Goal: Information Seeking & Learning: Learn about a topic

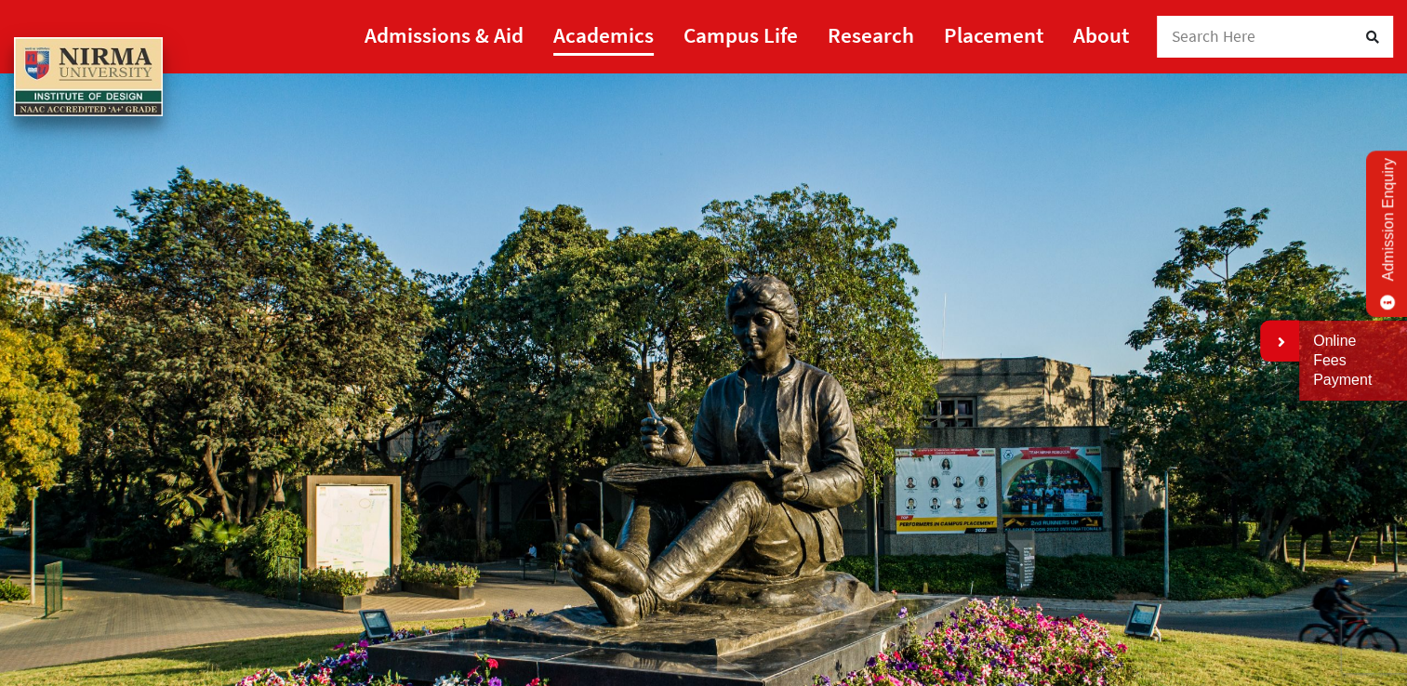
click at [605, 32] on link "Academics" at bounding box center [603, 35] width 100 height 42
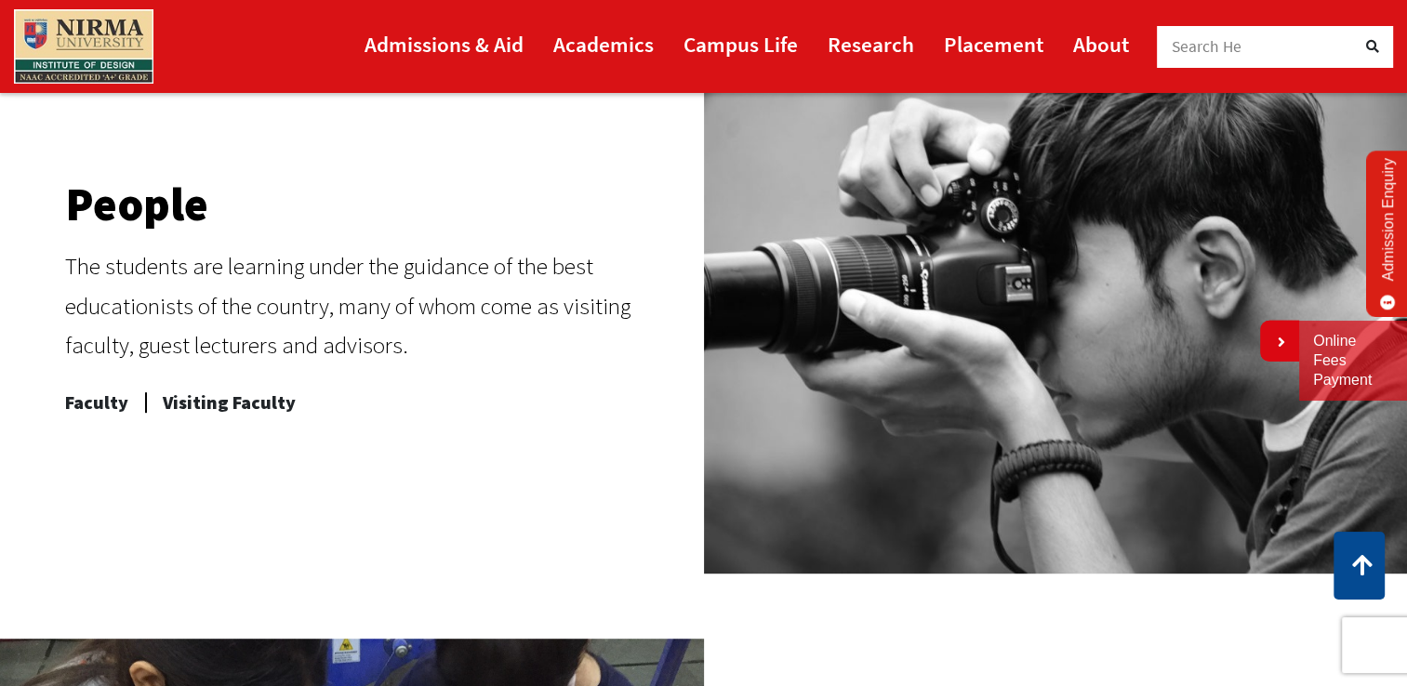
scroll to position [807, 0]
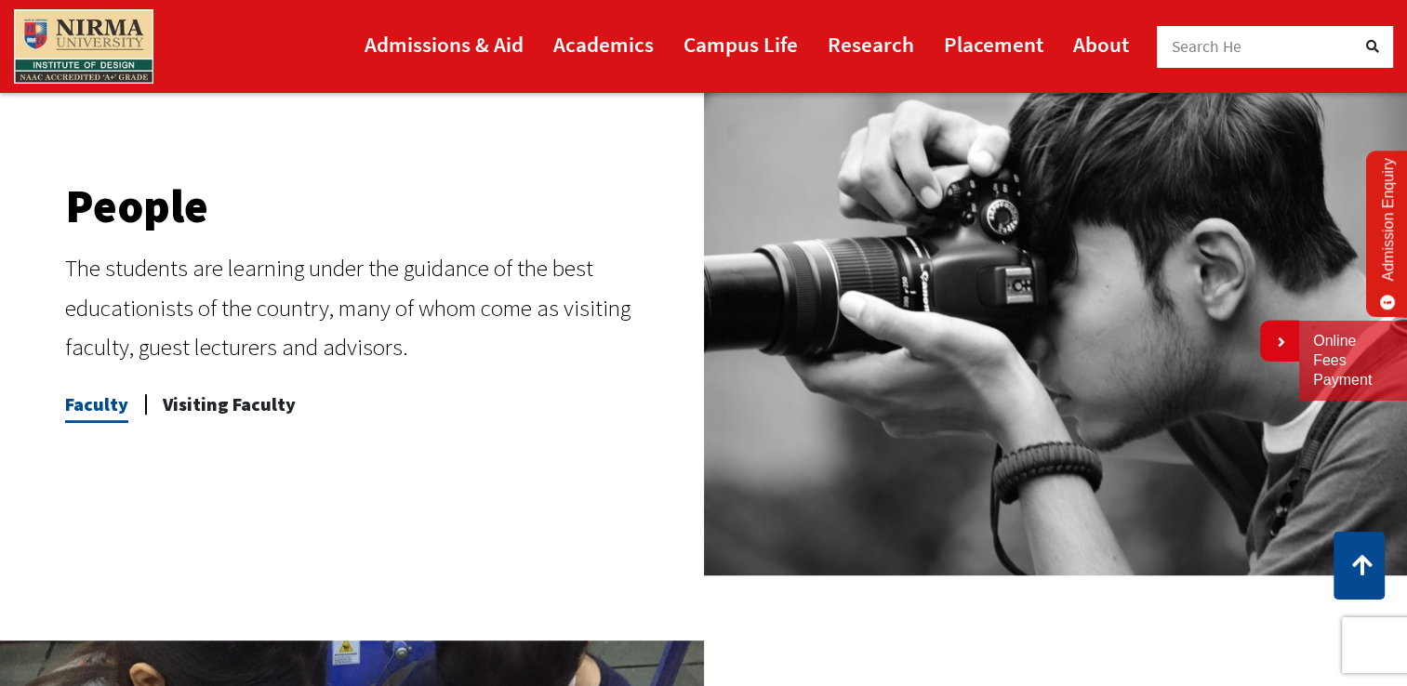
click at [100, 403] on span "Faculty" at bounding box center [96, 404] width 63 height 37
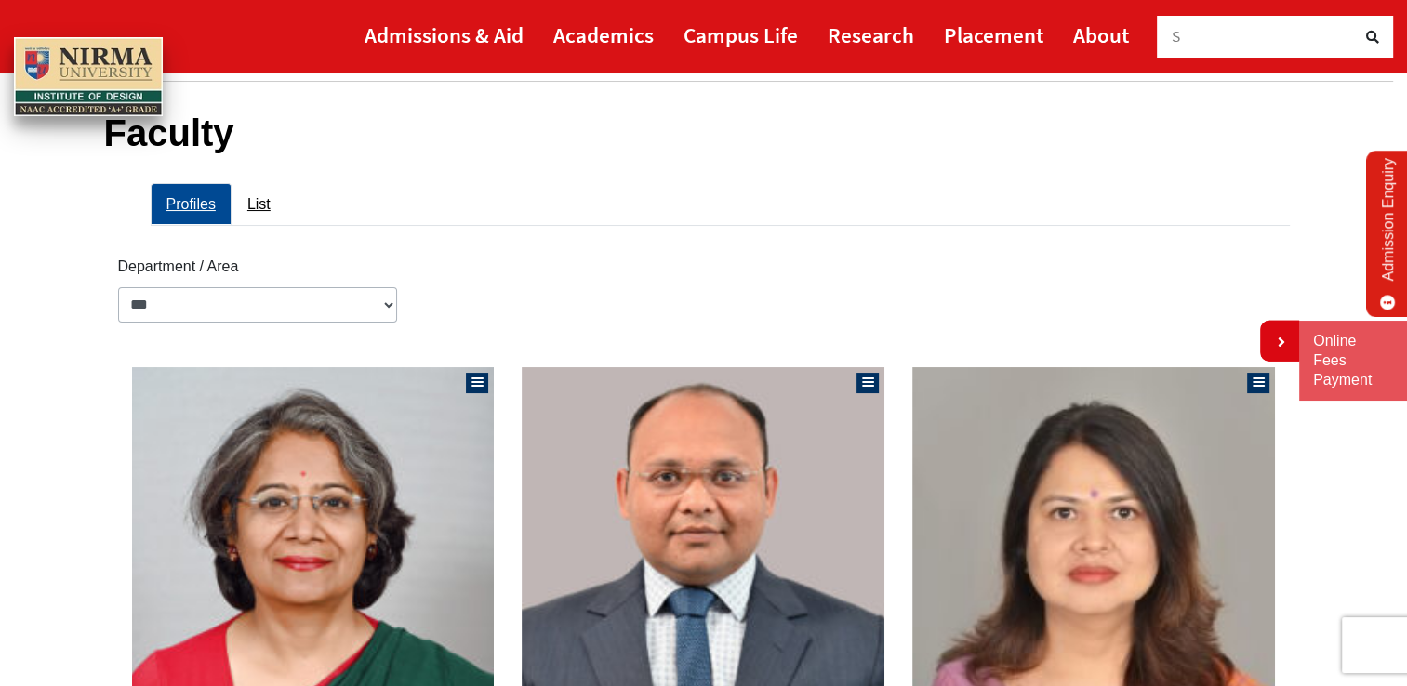
scroll to position [114, 0]
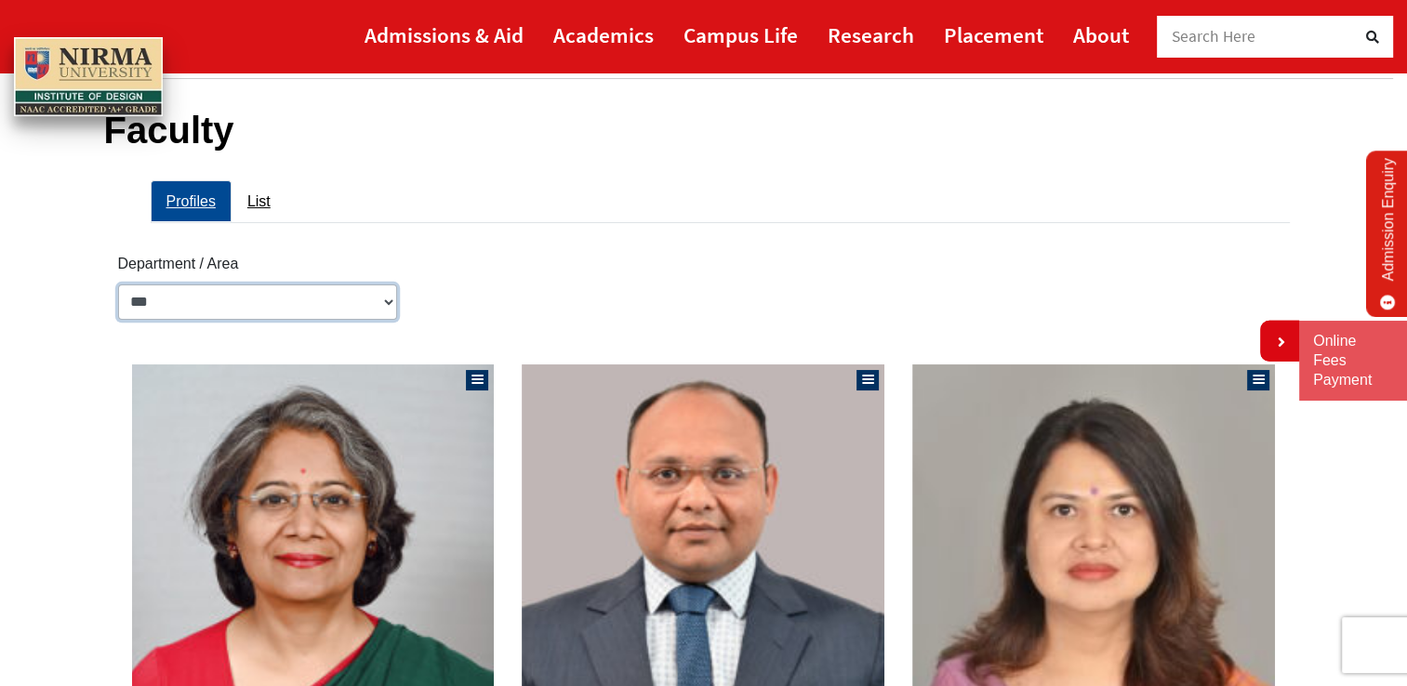
click at [387, 297] on select "**********" at bounding box center [257, 302] width 279 height 35
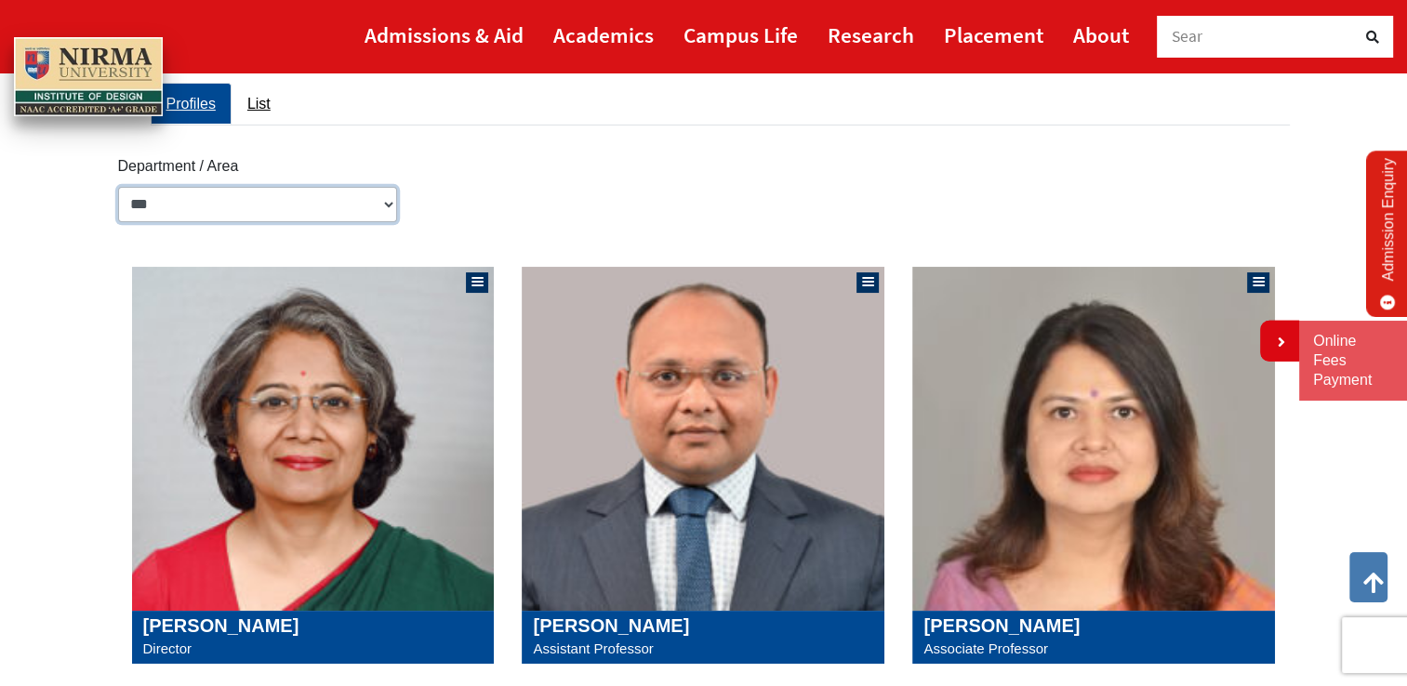
scroll to position [0, 0]
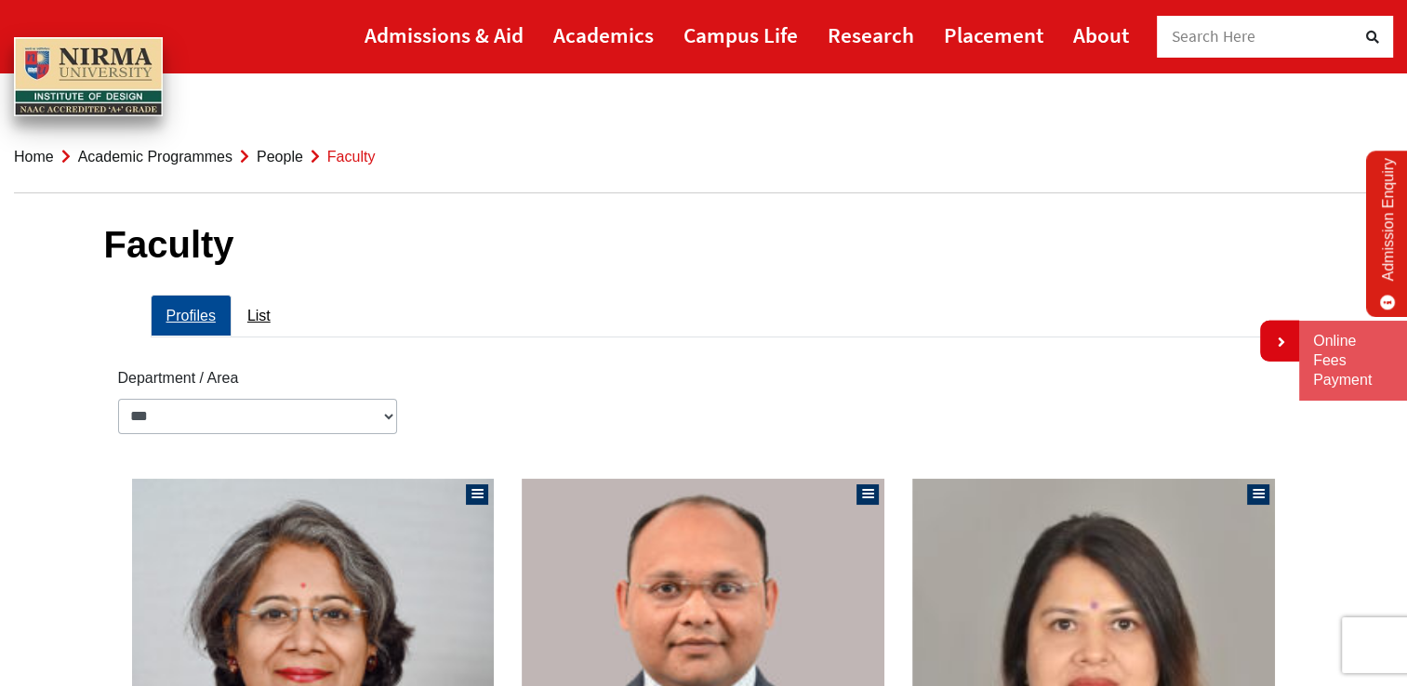
click at [280, 157] on link "People" at bounding box center [280, 157] width 47 height 16
click at [986, 36] on link "Placement" at bounding box center [994, 35] width 100 height 42
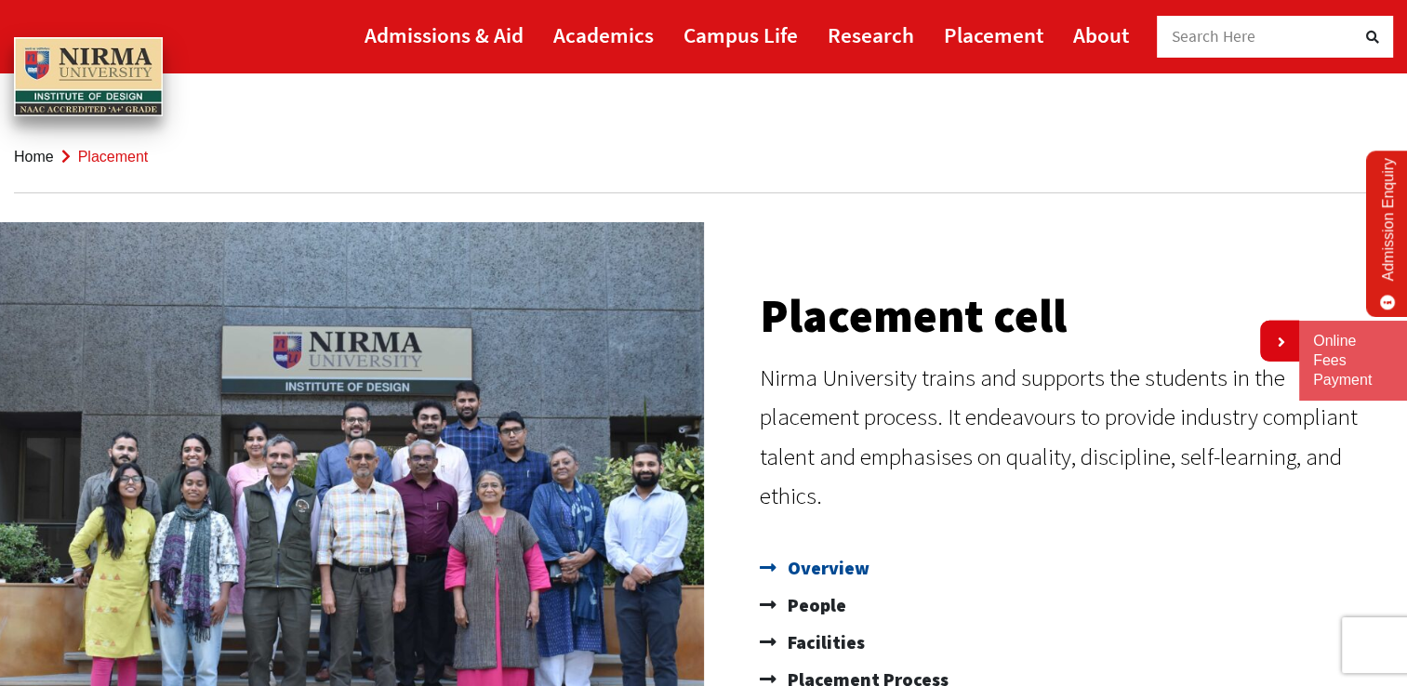
click at [804, 550] on span "Overview" at bounding box center [826, 568] width 87 height 37
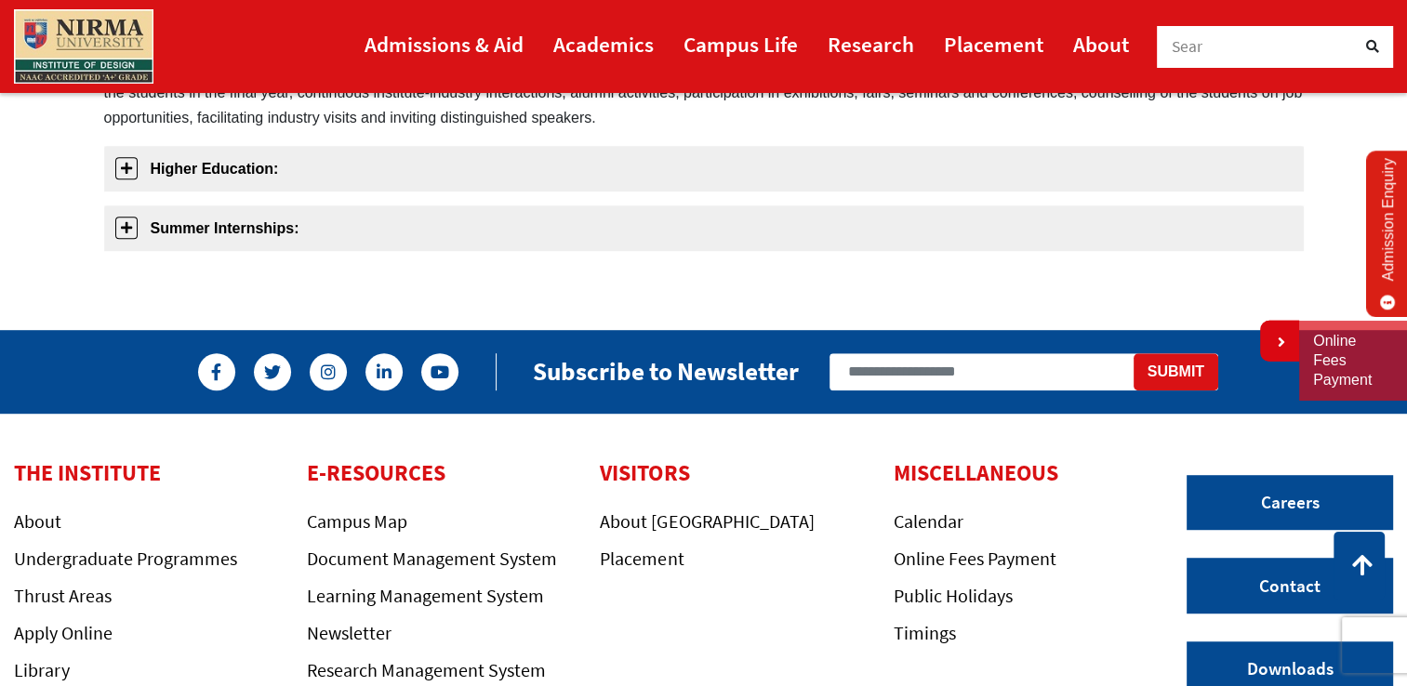
scroll to position [1021, 0]
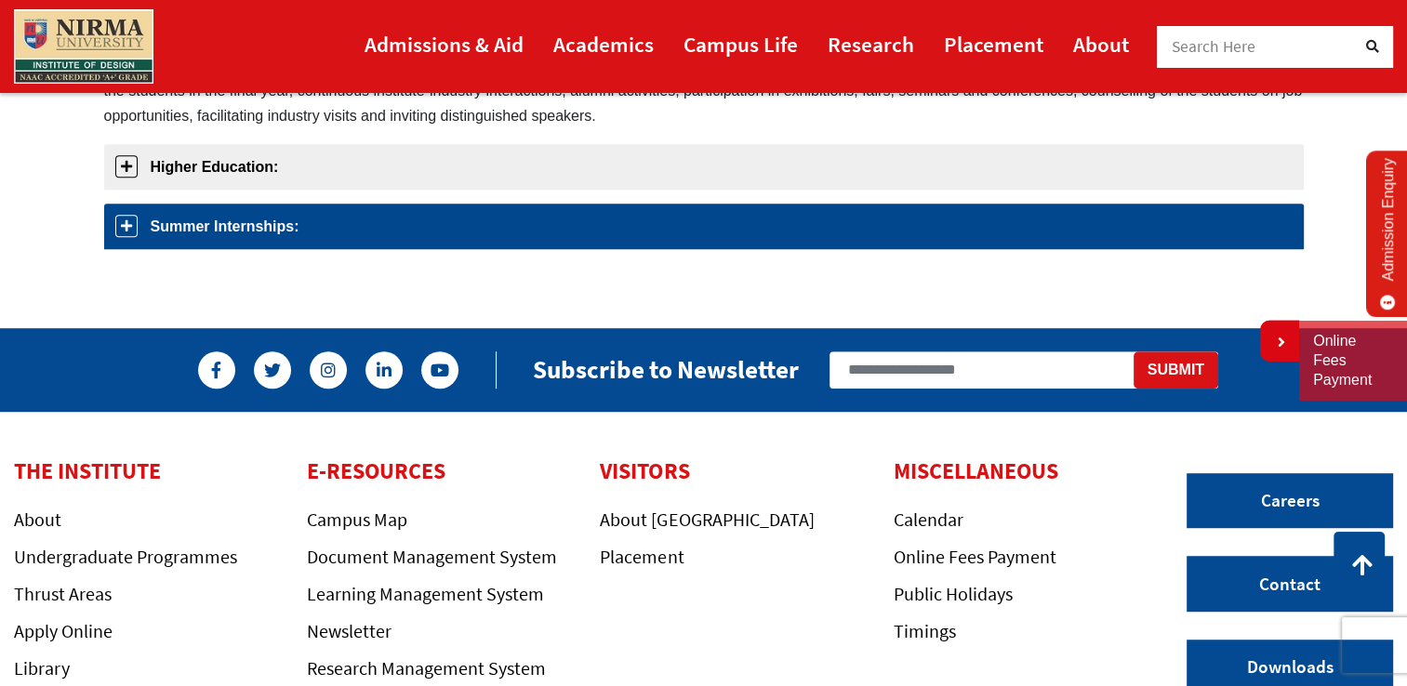
click at [520, 224] on link "Summer Internships:" at bounding box center [704, 227] width 1200 height 46
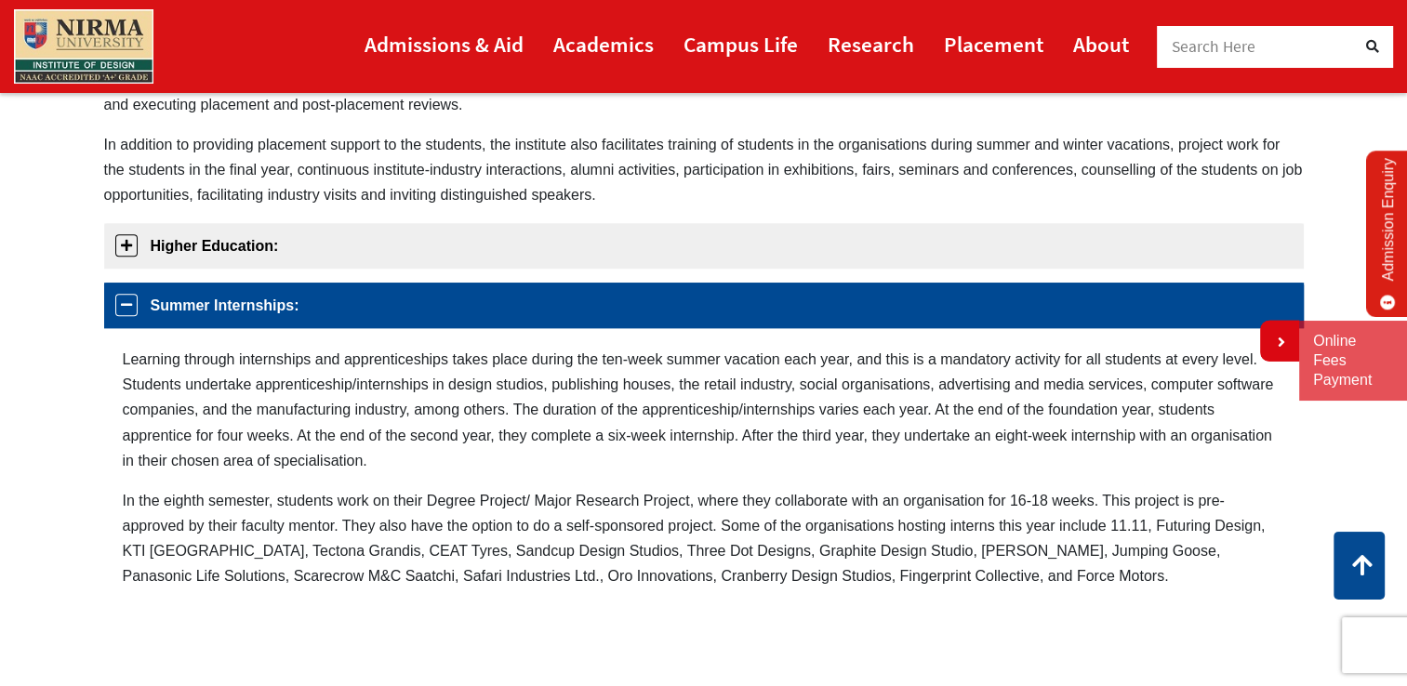
scroll to position [935, 0]
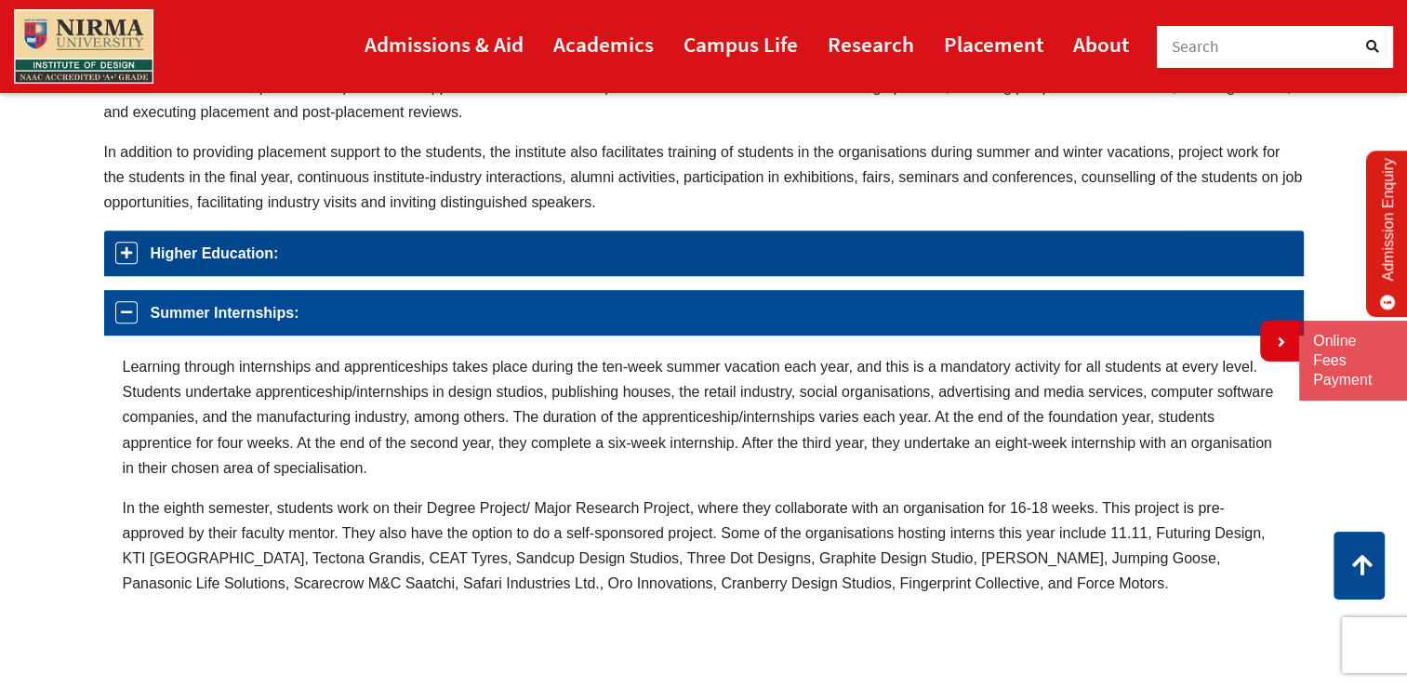
click at [193, 249] on link "Higher Education:" at bounding box center [704, 254] width 1200 height 46
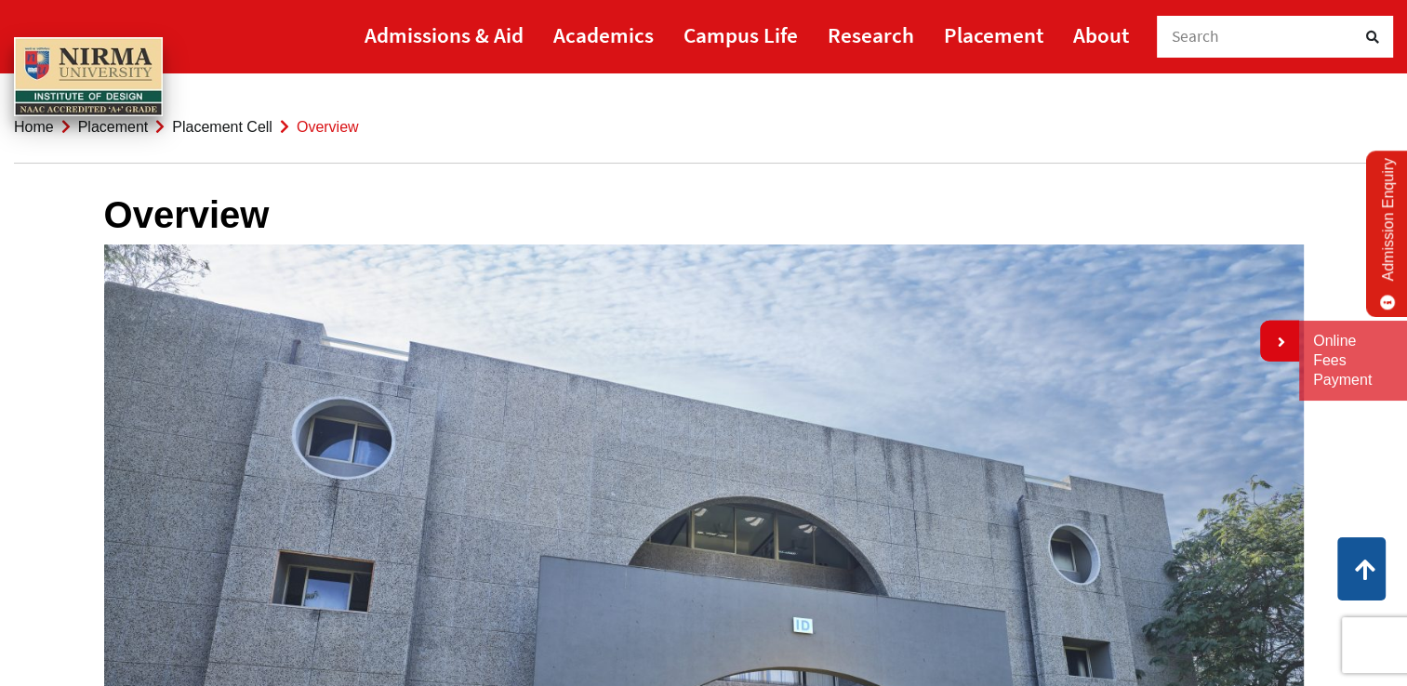
scroll to position [0, 0]
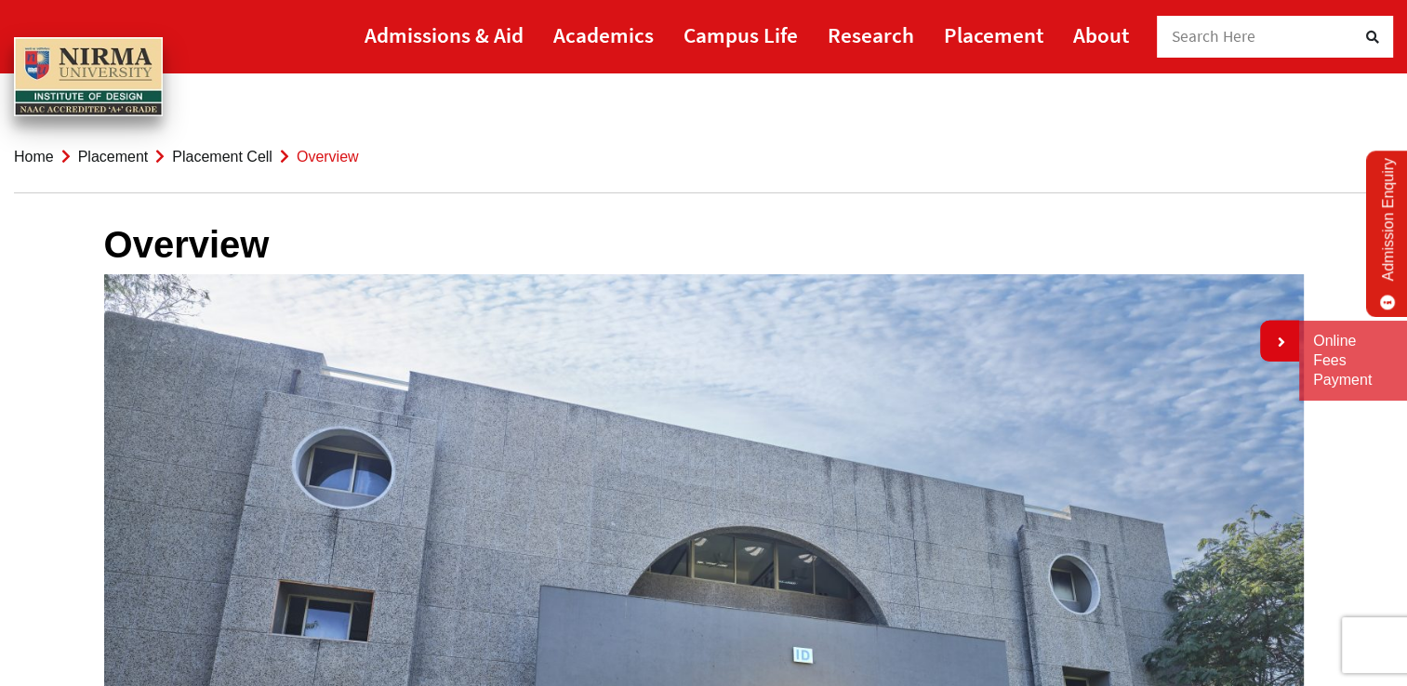
click at [208, 158] on link "Placement Cell" at bounding box center [222, 157] width 100 height 16
